Goal: Transaction & Acquisition: Book appointment/travel/reservation

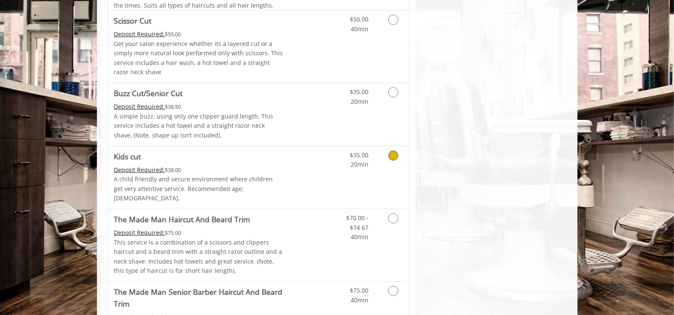
scroll to position [549, 0]
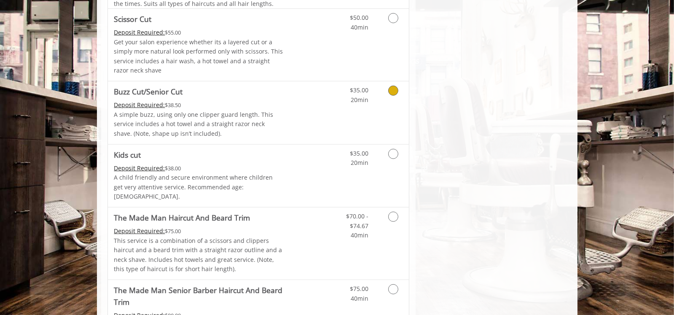
click at [392, 86] on icon "Grooming services" at bounding box center [393, 91] width 10 height 10
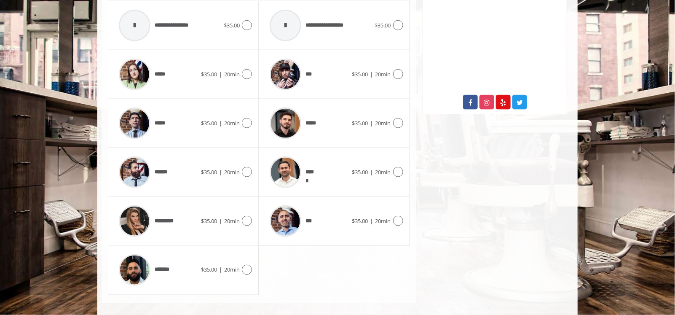
scroll to position [421, 0]
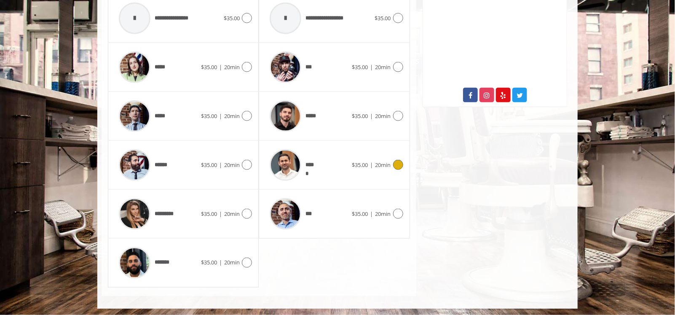
click at [401, 163] on icon at bounding box center [398, 165] width 10 height 10
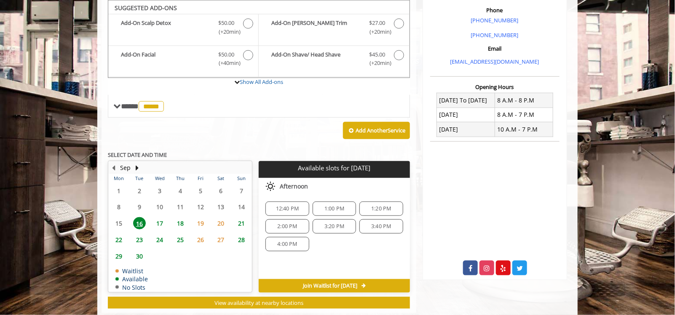
scroll to position [248, 0]
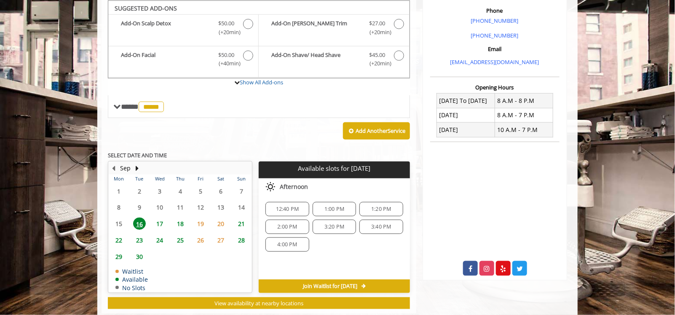
click at [355, 250] on div "12:40 PM 1:00 PM 1:20 PM 2:00 PM 3:20 PM 3:40 PM 4:00 PM" at bounding box center [334, 226] width 151 height 63
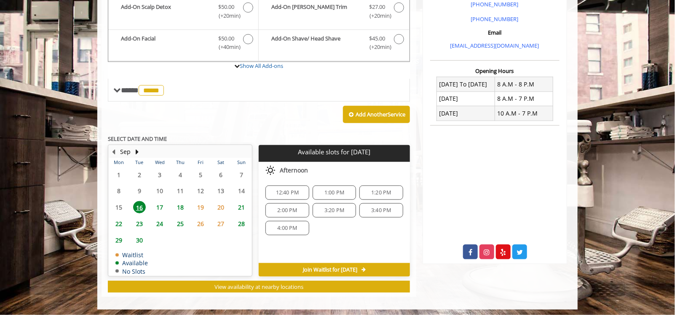
scroll to position [266, 0]
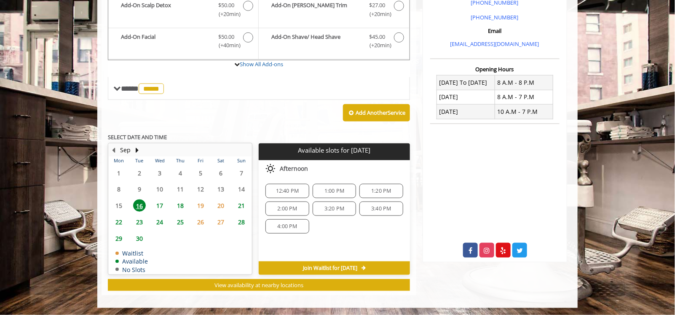
click at [377, 206] on span "3:40 PM" at bounding box center [381, 208] width 20 height 7
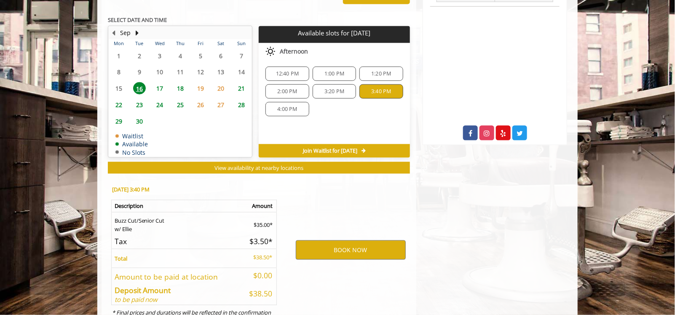
scroll to position [418, 0]
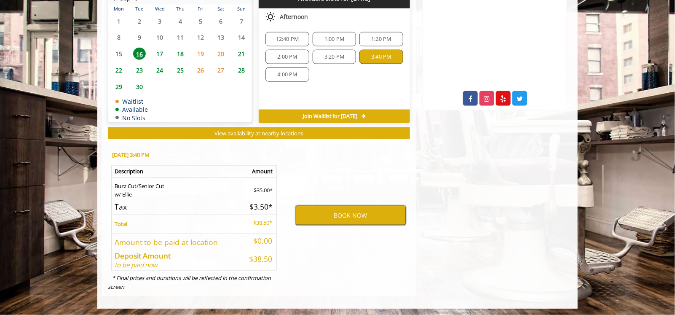
click at [347, 213] on button "BOOK NOW" at bounding box center [351, 215] width 110 height 19
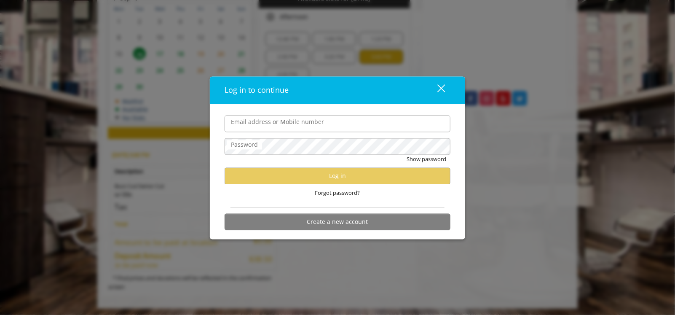
type input "**********"
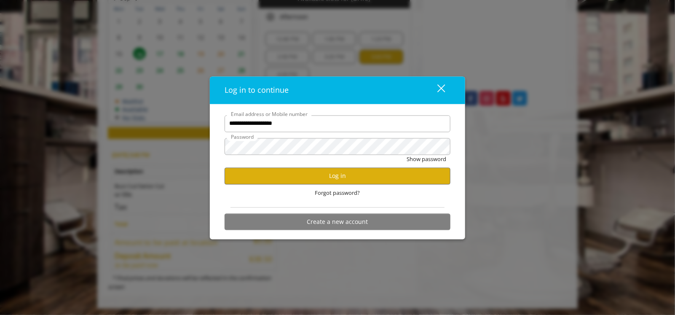
scroll to position [0, 0]
click at [335, 175] on button "Log in" at bounding box center [338, 176] width 226 height 16
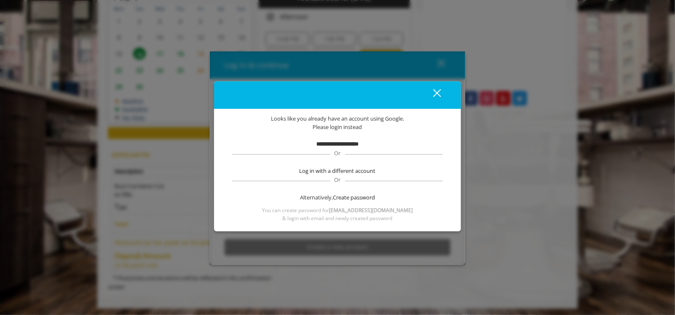
click at [335, 146] on b "**********" at bounding box center [338, 143] width 42 height 5
click at [437, 95] on div "close" at bounding box center [432, 95] width 17 height 13
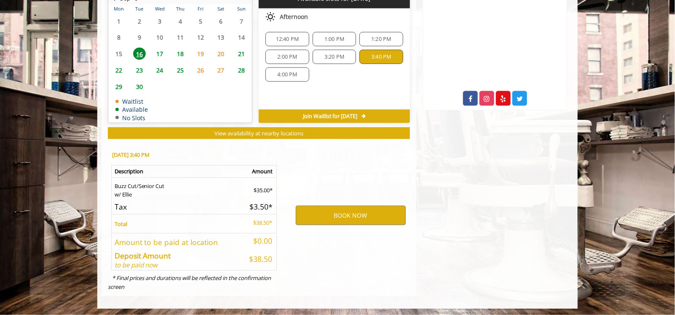
click at [357, 188] on div "BOOK NOW" at bounding box center [350, 215] width 131 height 144
click at [349, 211] on button "BOOK NOW" at bounding box center [351, 215] width 110 height 19
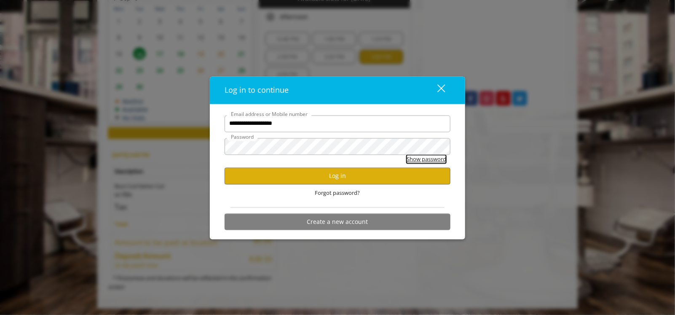
click at [432, 160] on button "Show password" at bounding box center [427, 159] width 40 height 9
click at [432, 160] on button "Hide password" at bounding box center [428, 159] width 38 height 9
click at [432, 160] on button "Show password" at bounding box center [427, 159] width 40 height 9
click at [432, 160] on button "Hide password" at bounding box center [428, 159] width 38 height 9
click at [335, 173] on button "Log in" at bounding box center [338, 176] width 226 height 16
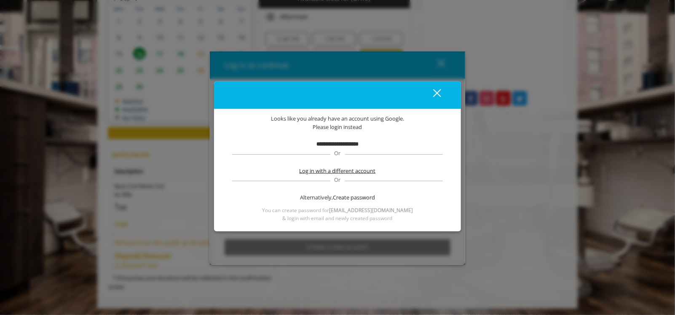
click at [341, 172] on span "Log in with a different account" at bounding box center [338, 170] width 76 height 9
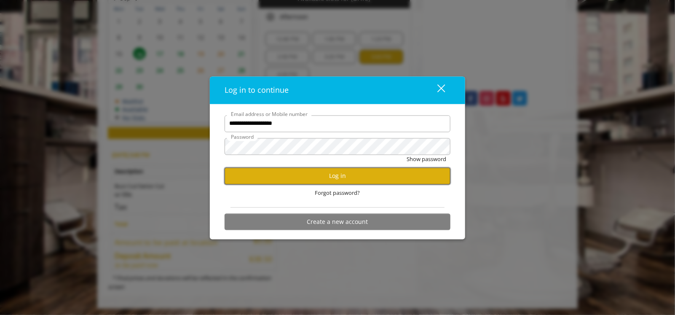
click at [335, 178] on button "Log in" at bounding box center [338, 176] width 226 height 16
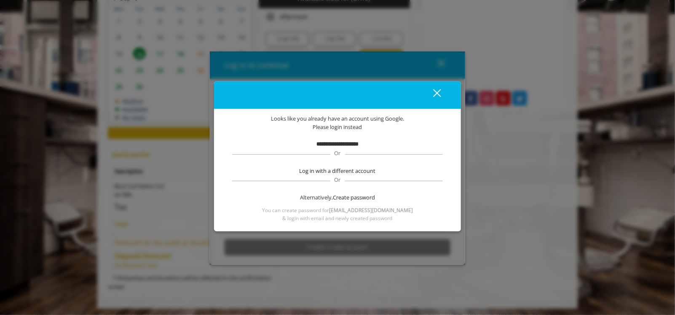
click at [435, 93] on div "close" at bounding box center [432, 95] width 17 height 13
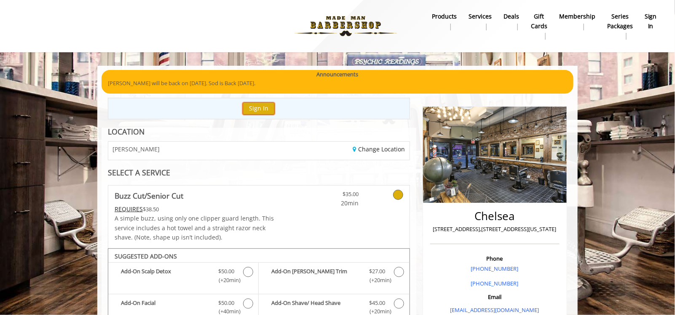
click at [254, 108] on button "Sign In" at bounding box center [259, 108] width 32 height 12
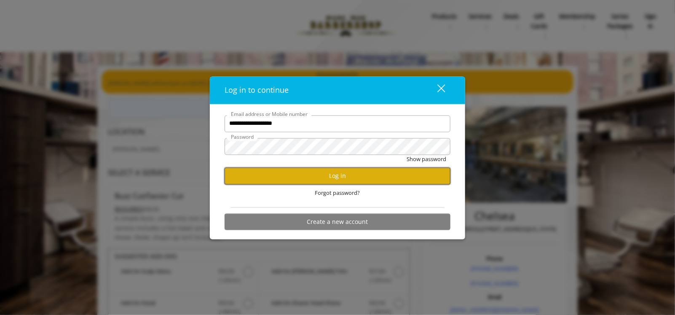
click at [335, 177] on button "Log in" at bounding box center [338, 176] width 226 height 16
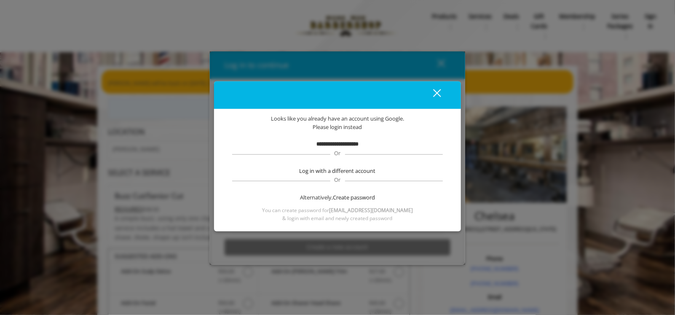
click at [437, 86] on button "close" at bounding box center [432, 94] width 29 height 17
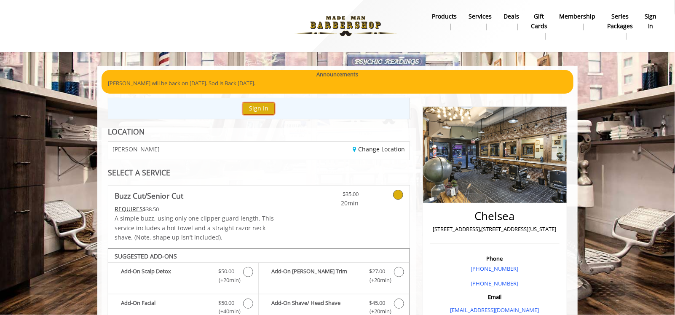
click at [264, 105] on button "Sign In" at bounding box center [259, 108] width 32 height 12
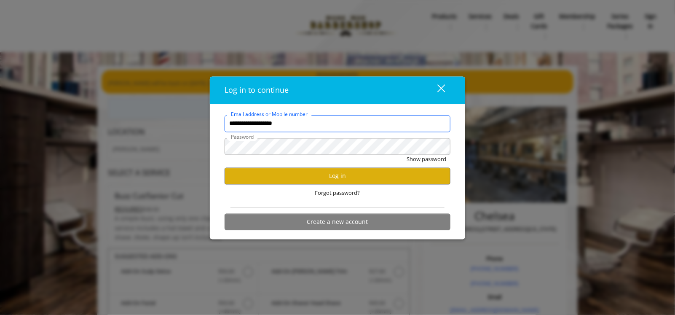
click at [303, 120] on input "**********" at bounding box center [338, 123] width 226 height 17
click at [432, 159] on button "Show password" at bounding box center [427, 159] width 40 height 9
click at [429, 157] on button "Hide password" at bounding box center [428, 159] width 38 height 9
click at [334, 174] on button "Log in" at bounding box center [338, 176] width 226 height 16
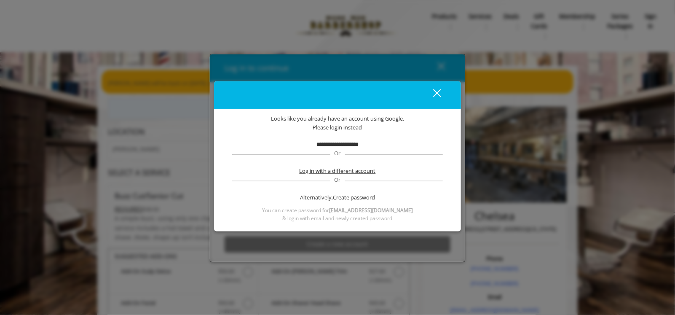
click at [342, 169] on span "Log in with a different account" at bounding box center [338, 170] width 76 height 9
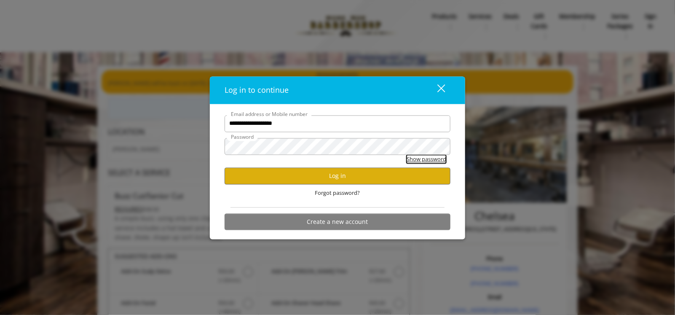
click at [424, 159] on button "Show password" at bounding box center [427, 159] width 40 height 9
click at [424, 159] on button "Hide password" at bounding box center [428, 159] width 38 height 9
click at [424, 159] on button "Show password" at bounding box center [427, 159] width 40 height 9
click at [340, 175] on button "Log in" at bounding box center [338, 176] width 226 height 16
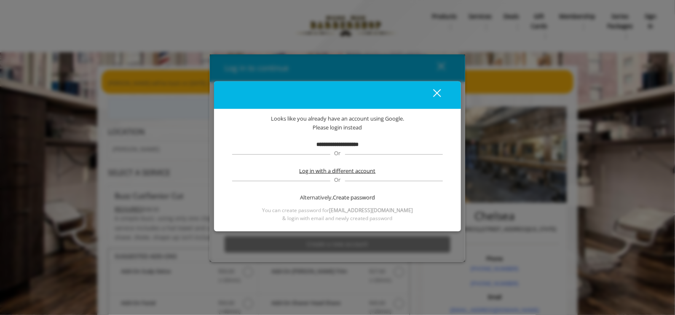
click at [350, 169] on span "Log in with a different account" at bounding box center [338, 170] width 76 height 9
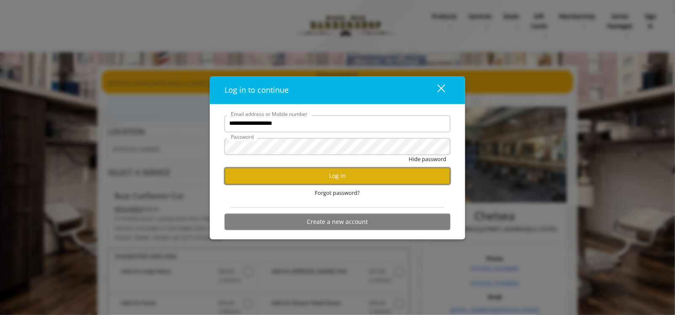
click at [378, 177] on button "Log in" at bounding box center [338, 176] width 226 height 16
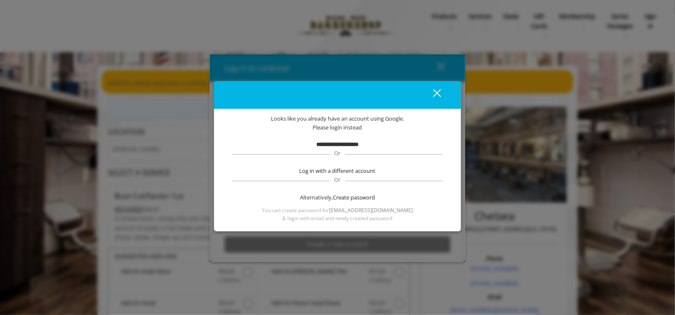
click at [437, 88] on button "close" at bounding box center [432, 94] width 29 height 17
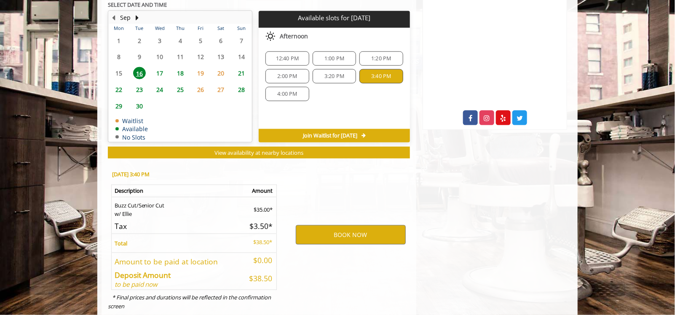
scroll to position [418, 0]
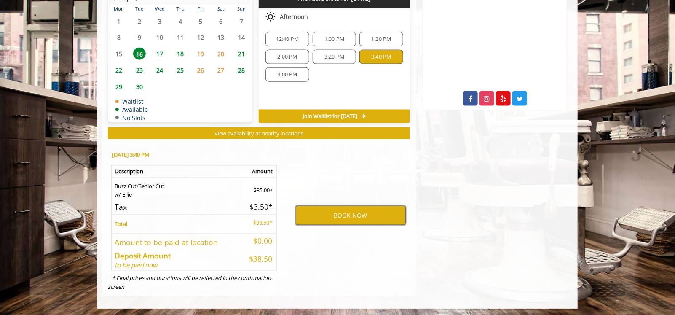
click at [353, 210] on button "BOOK NOW" at bounding box center [351, 215] width 110 height 19
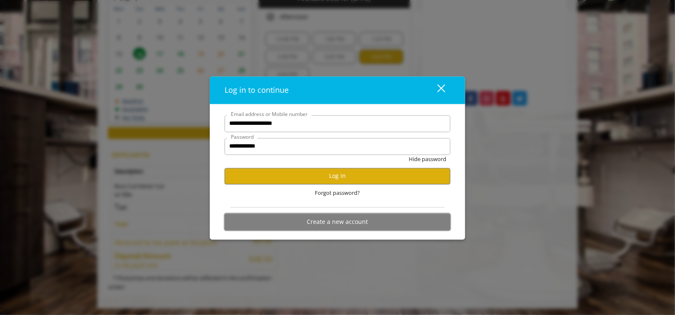
click at [341, 223] on button "Create a new account" at bounding box center [338, 222] width 226 height 16
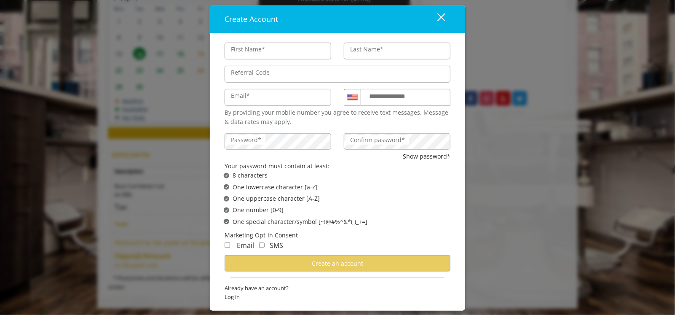
click at [259, 48] on input "First Name*" at bounding box center [278, 51] width 107 height 17
type input "*******"
type input "*****"
type input "**********"
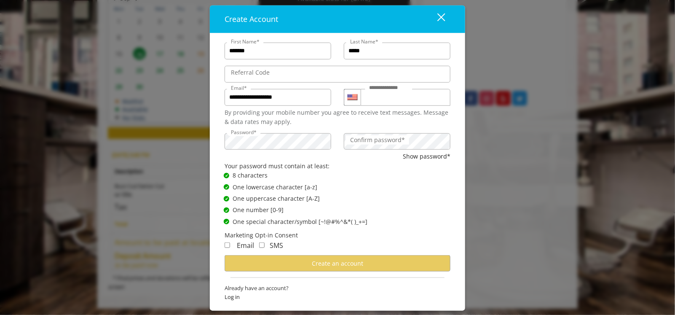
click at [370, 144] on label "Confirm password*" at bounding box center [377, 139] width 63 height 9
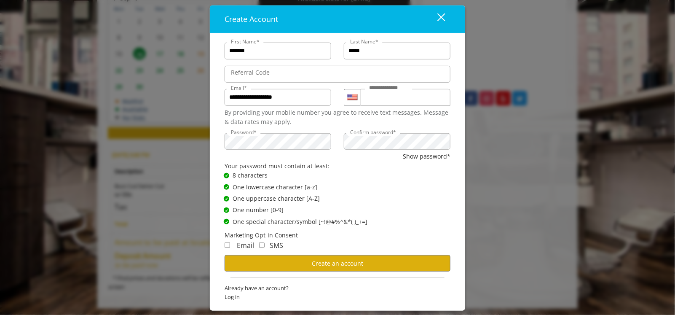
click at [406, 224] on div "✔ Password Satisfies One special character/symbol [~!@#%^&*( )_+=]" at bounding box center [340, 221] width 233 height 9
click at [417, 159] on button "Show password*" at bounding box center [427, 156] width 48 height 9
click at [420, 182] on ul "✔ Password Satisfies 8 characters ✔ Password Satisfies One lowercase character …" at bounding box center [331, 199] width 237 height 56
click at [341, 263] on span "Create an account" at bounding box center [337, 263] width 51 height 8
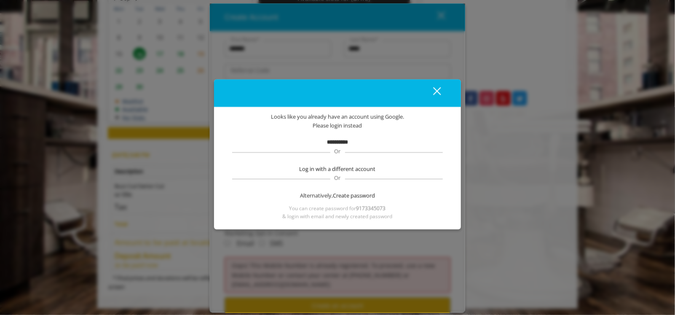
click at [436, 91] on div "close dialog" at bounding box center [437, 91] width 8 height 8
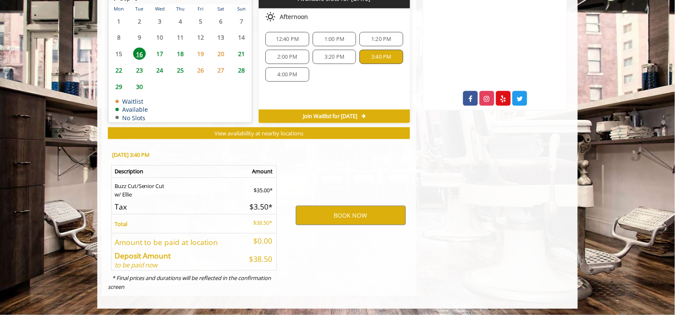
scroll to position [0, 0]
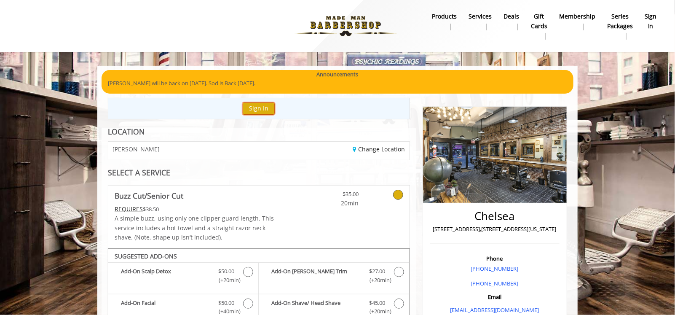
click at [258, 107] on button "Sign In" at bounding box center [259, 108] width 32 height 12
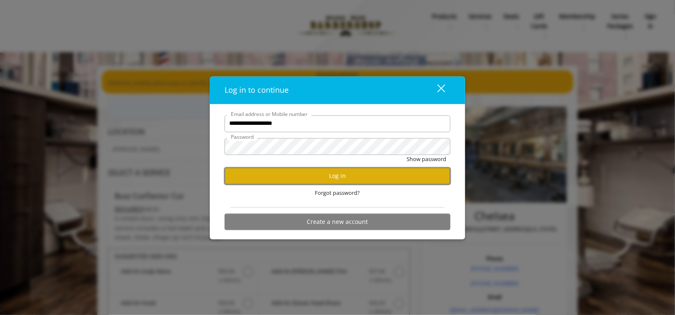
click at [335, 173] on button "Log in" at bounding box center [338, 176] width 226 height 16
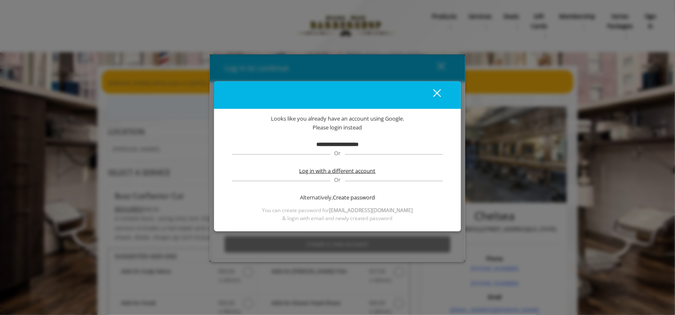
click at [346, 171] on span "Log in with a different account" at bounding box center [338, 170] width 76 height 9
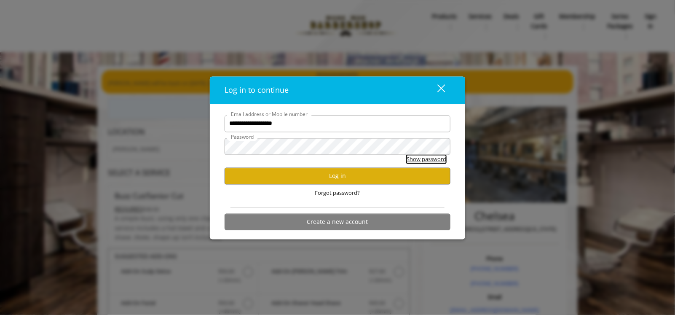
click at [424, 159] on button "Show password" at bounding box center [427, 159] width 40 height 9
click at [424, 159] on button "Hide password" at bounding box center [428, 159] width 38 height 9
click at [301, 123] on input "**********" at bounding box center [338, 123] width 226 height 17
type input "*"
type input "**********"
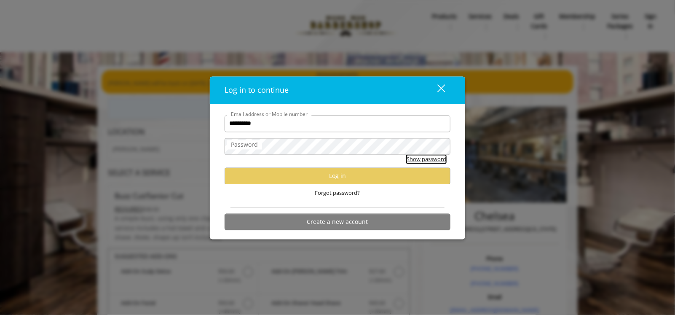
click at [432, 158] on button "Show password" at bounding box center [427, 159] width 40 height 9
click at [432, 158] on button "Hide password" at bounding box center [428, 159] width 38 height 9
click at [439, 85] on div "close" at bounding box center [436, 90] width 17 height 13
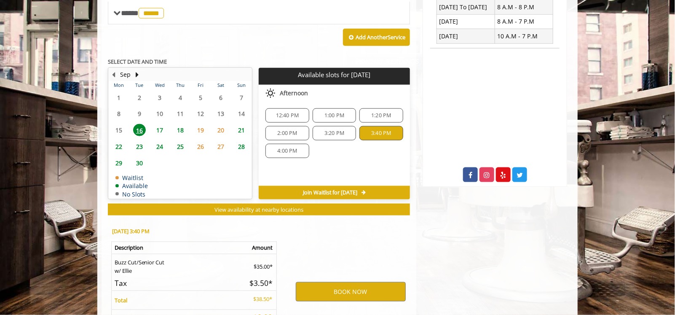
scroll to position [418, 0]
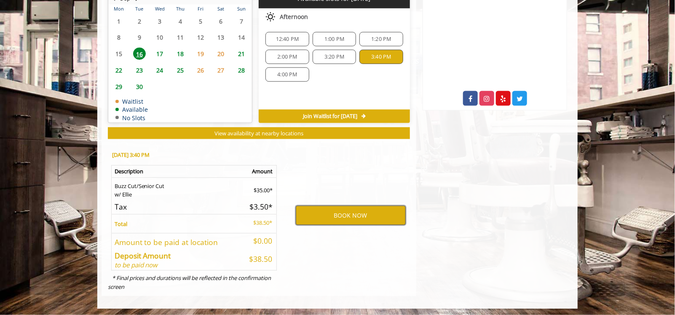
click at [335, 211] on button "BOOK NOW" at bounding box center [351, 215] width 110 height 19
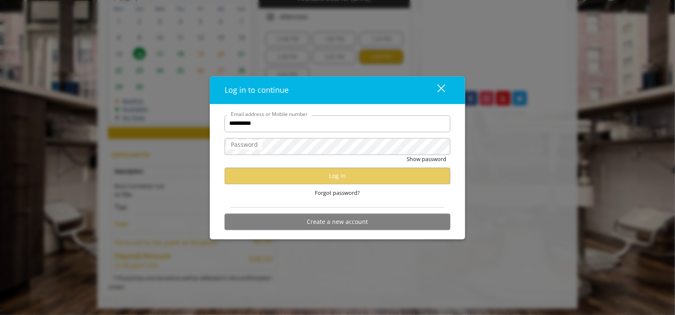
click at [441, 89] on div "close dialog" at bounding box center [441, 88] width 8 height 8
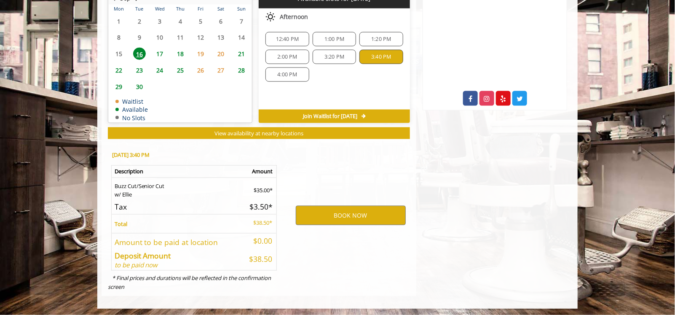
scroll to position [0, 0]
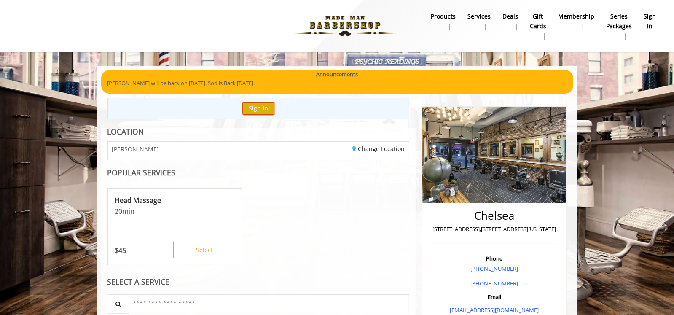
click at [258, 104] on button "Sign In" at bounding box center [258, 108] width 32 height 12
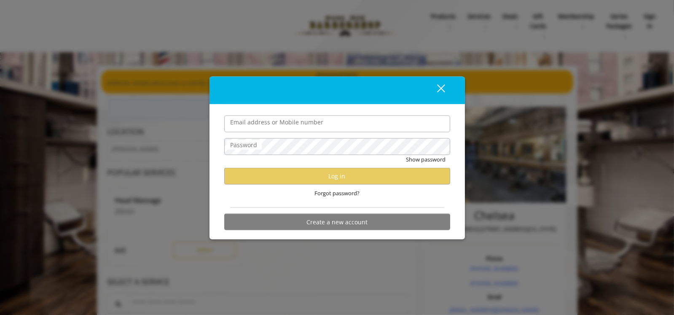
type input "**********"
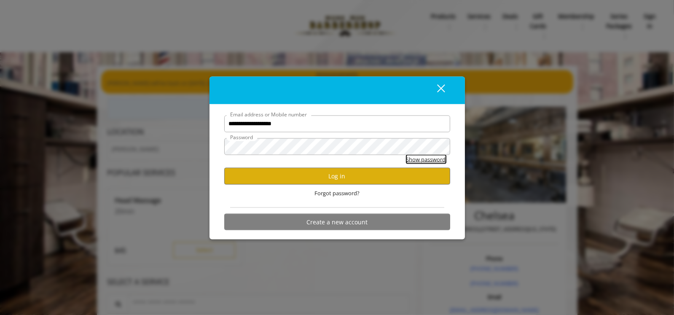
click at [427, 156] on button "Show password" at bounding box center [426, 159] width 40 height 9
click at [333, 173] on button "Log in" at bounding box center [337, 176] width 226 height 16
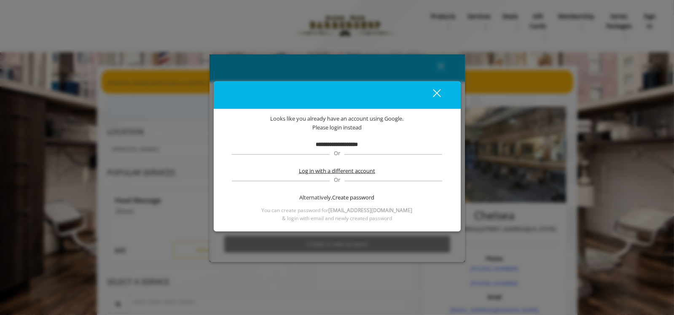
click at [327, 169] on span "Log in with a different account" at bounding box center [337, 170] width 76 height 9
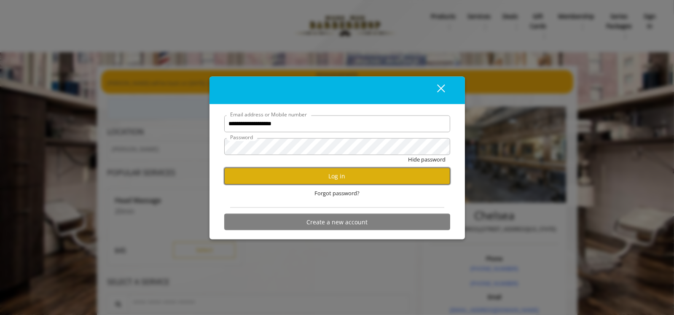
click at [365, 170] on button "Log in" at bounding box center [337, 176] width 226 height 16
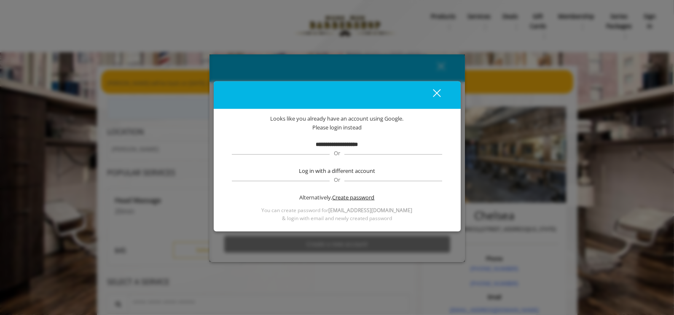
click at [357, 197] on span "Create password" at bounding box center [354, 197] width 42 height 9
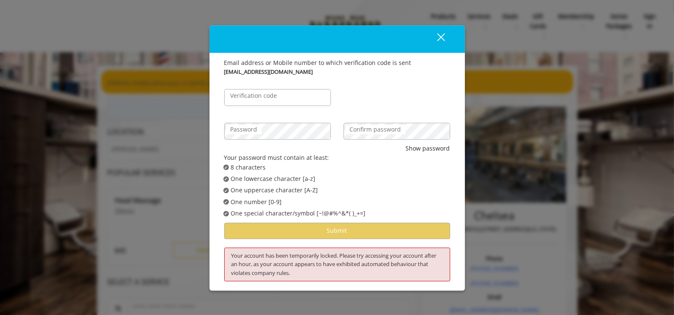
click at [264, 99] on label "Verification code" at bounding box center [253, 95] width 55 height 9
click at [264, 99] on input "Verification code" at bounding box center [277, 97] width 107 height 17
click at [406, 144] on button "Show password" at bounding box center [428, 148] width 44 height 9
click at [408, 144] on button "Hide password" at bounding box center [429, 148] width 42 height 9
click at [299, 97] on input "**********" at bounding box center [277, 97] width 107 height 17
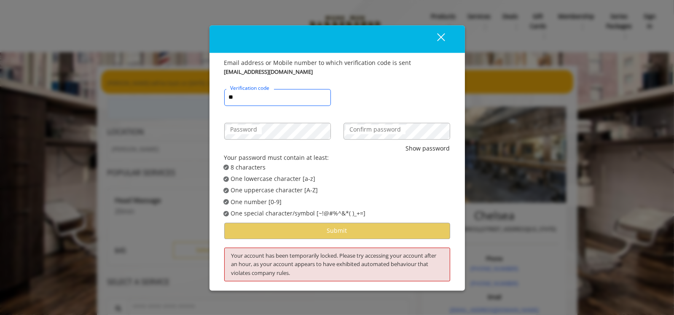
type input "*"
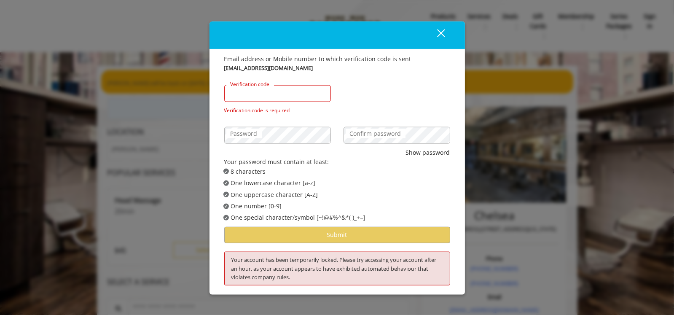
click at [263, 92] on input "Verification code" at bounding box center [277, 93] width 107 height 17
click at [290, 67] on div "[EMAIL_ADDRESS][DOMAIN_NAME]" at bounding box center [337, 68] width 226 height 9
click at [289, 93] on input "Verification code" at bounding box center [277, 93] width 107 height 17
click at [441, 29] on div "close" at bounding box center [435, 35] width 17 height 13
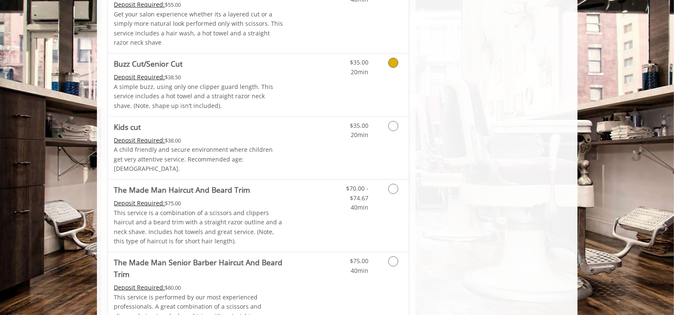
scroll to position [499, 0]
